Goal: Task Accomplishment & Management: Manage account settings

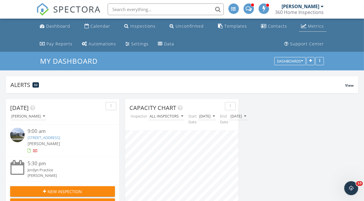
click at [313, 26] on div "Metrics" at bounding box center [316, 26] width 16 height 6
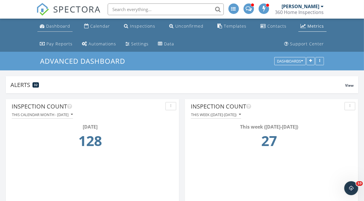
click at [60, 30] on link "Dashboard" at bounding box center [54, 26] width 35 height 11
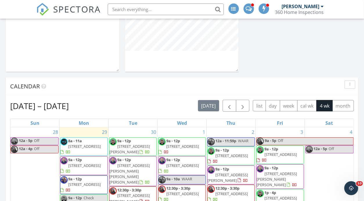
scroll to position [195, 0]
click at [234, 109] on button "button" at bounding box center [230, 106] width 14 height 12
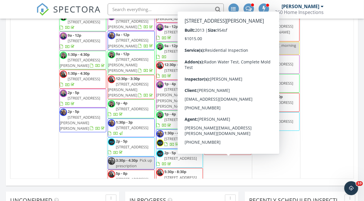
scroll to position [491, 0]
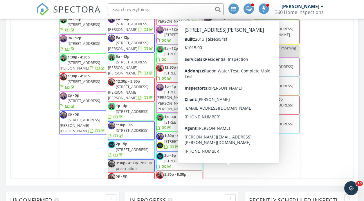
click at [333, 95] on div "27 12a Off 12a - 11:59p Mongrel Quintet 9a - 12a Off" at bounding box center [325, 94] width 48 height 233
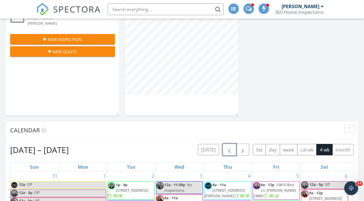
scroll to position [152, 0]
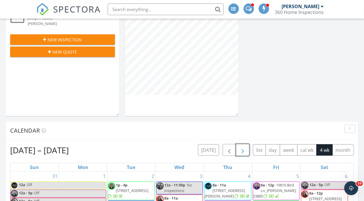
click at [248, 150] on button "button" at bounding box center [243, 150] width 14 height 12
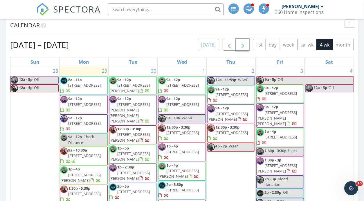
scroll to position [260, 0]
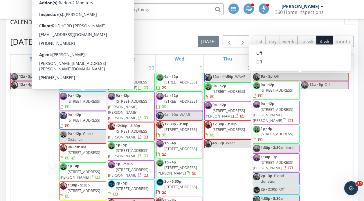
click at [355, 94] on div "Sep 28 – Oct 25, 2025 today list day week cal wk 4 wk month Sun Mon Tue Wed Thu…" at bounding box center [182, 163] width 353 height 264
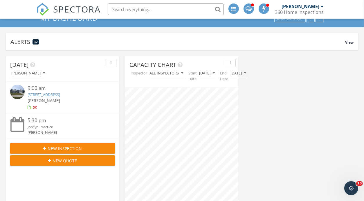
scroll to position [19, 0]
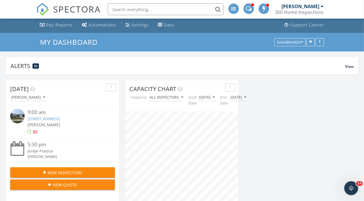
click at [49, 117] on link "7947 Winter Fog Dr , New Kent, VA 23124" at bounding box center [44, 118] width 33 height 5
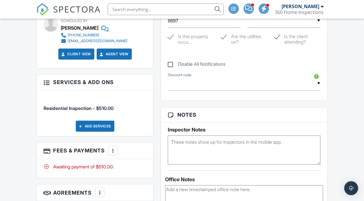
click at [113, 148] on div at bounding box center [113, 151] width 6 height 6
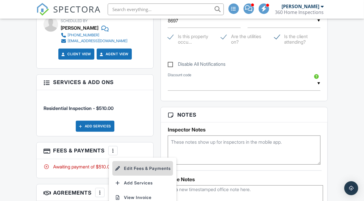
click at [133, 161] on li "Edit Fees & Payments" at bounding box center [142, 168] width 61 height 15
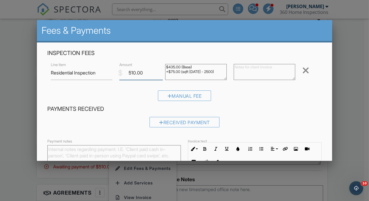
click at [147, 72] on input "510.00" at bounding box center [140, 73] width 43 height 14
type input "5"
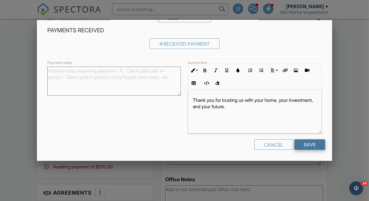
type input "475"
click at [303, 144] on input "Save" at bounding box center [310, 144] width 31 height 10
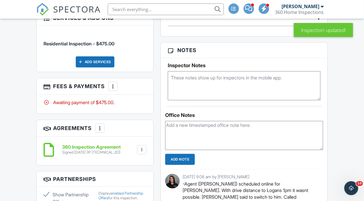
click at [119, 78] on h3 "Fees & Payments More Edit Fees & Payments Add Services View Invoice Paid In Full" at bounding box center [95, 86] width 117 height 17
click at [117, 82] on div "More" at bounding box center [112, 86] width 9 height 9
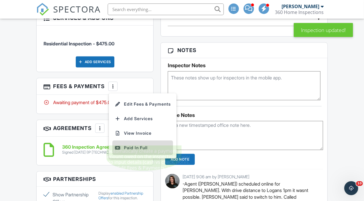
click at [138, 144] on div "Paid In Full" at bounding box center [143, 147] width 56 height 7
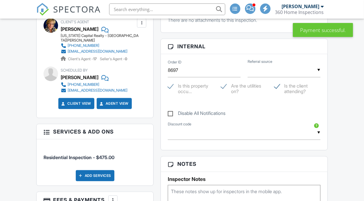
drag, startPoint x: 0, startPoint y: 0, endPoint x: 209, endPoint y: 145, distance: 253.8
click at [209, 145] on div "Order ID 8697 ▼ Agent Referral Friend Neighbor Google Internet Search Facebook …" at bounding box center [244, 102] width 166 height 96
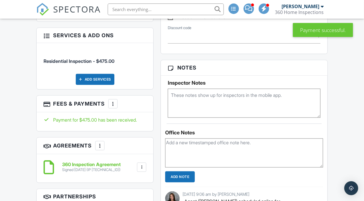
scroll to position [430, 0]
click at [200, 146] on textarea at bounding box center [244, 152] width 158 height 29
type textarea "check"
click at [186, 175] on input "Add Note" at bounding box center [180, 176] width 30 height 11
